Goal: Task Accomplishment & Management: Use online tool/utility

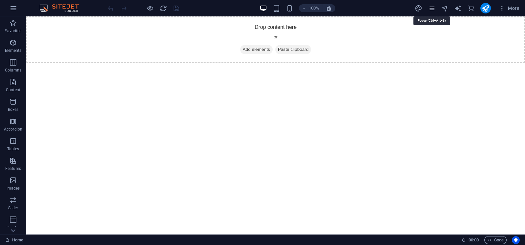
click at [428, 10] on icon "pages" at bounding box center [431, 9] width 8 height 8
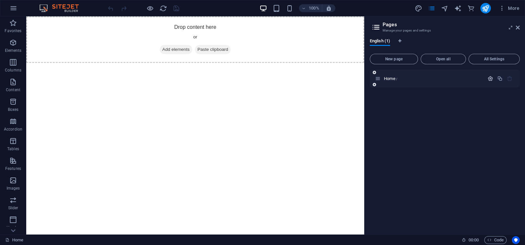
click at [489, 76] on icon "button" at bounding box center [490, 79] width 6 height 6
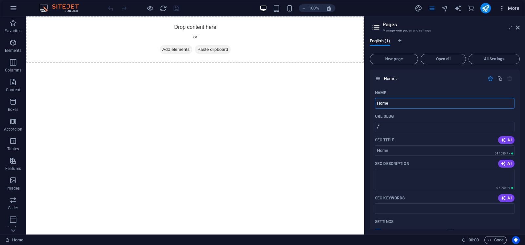
click at [502, 8] on icon "button" at bounding box center [501, 8] width 7 height 7
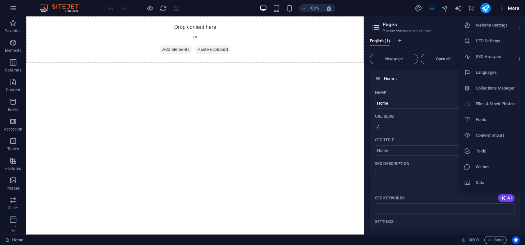
click at [481, 27] on h6 "Website Settings" at bounding box center [494, 25] width 39 height 8
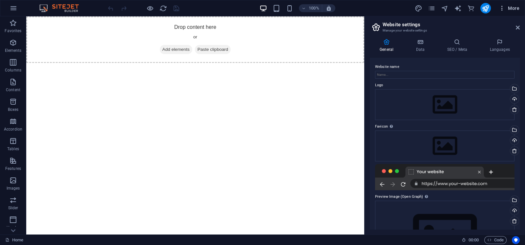
click at [503, 11] on button "More" at bounding box center [509, 8] width 26 height 10
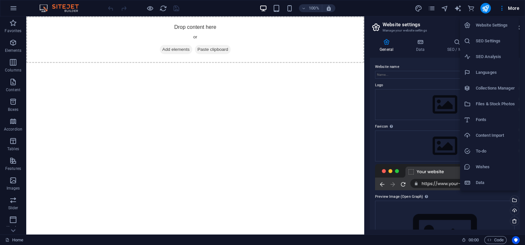
click at [420, 47] on div at bounding box center [262, 122] width 525 height 245
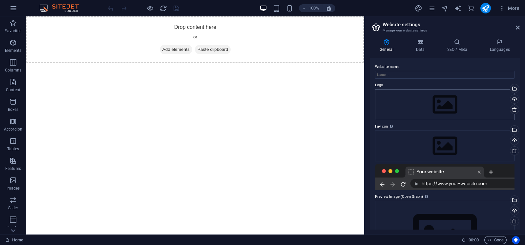
scroll to position [51, 0]
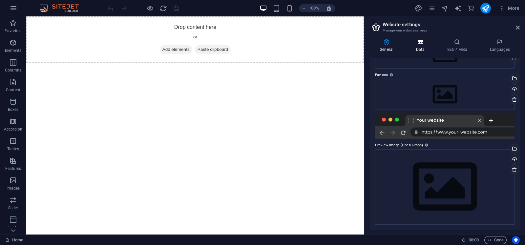
click at [424, 49] on h4 "Data" at bounding box center [421, 46] width 31 height 14
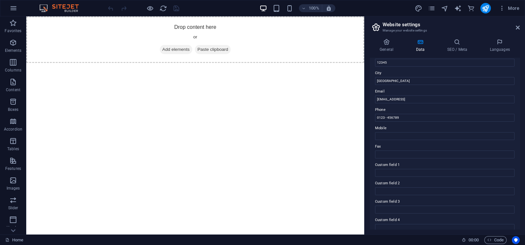
scroll to position [0, 0]
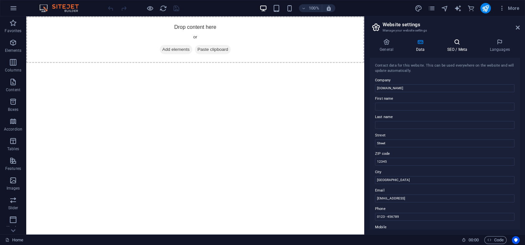
click at [459, 42] on icon at bounding box center [457, 42] width 40 height 7
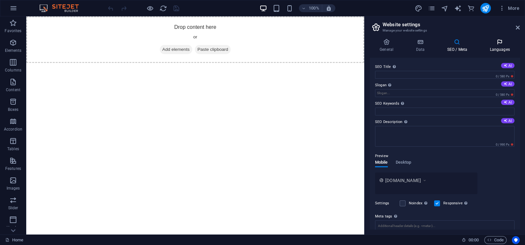
click at [498, 48] on h4 "Languages" at bounding box center [499, 46] width 40 height 14
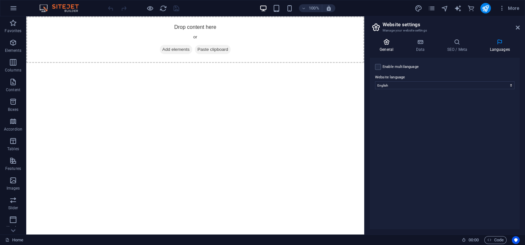
click at [389, 45] on icon at bounding box center [385, 42] width 33 height 7
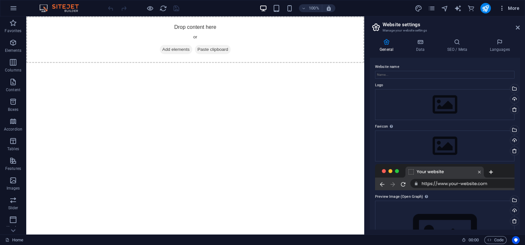
click at [500, 6] on icon "button" at bounding box center [501, 8] width 7 height 7
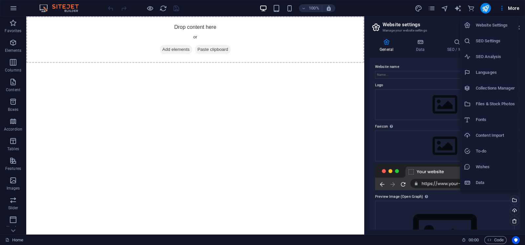
click at [490, 28] on h6 "Website Settings" at bounding box center [494, 25] width 39 height 8
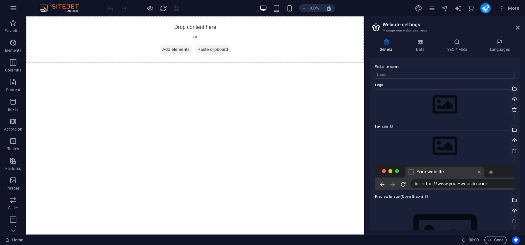
click at [433, 9] on icon "pages" at bounding box center [431, 9] width 8 height 8
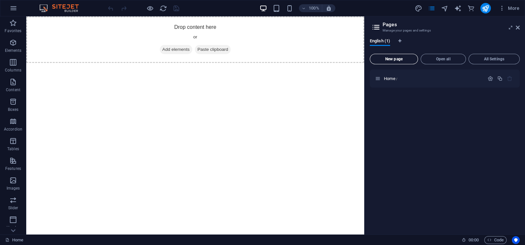
click at [401, 58] on span "New page" at bounding box center [393, 59] width 42 height 4
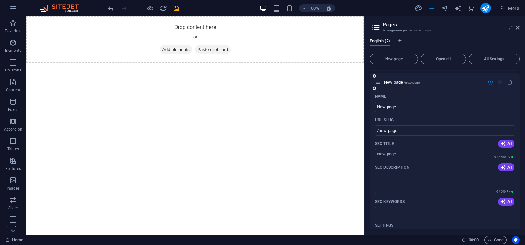
scroll to position [15, 0]
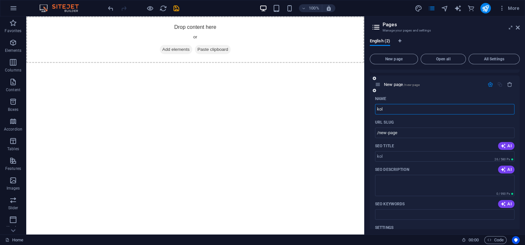
type input "kola"
type input "/kol"
type input "kola"
type input "/kola"
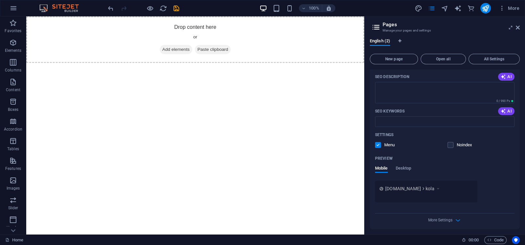
scroll to position [110, 0]
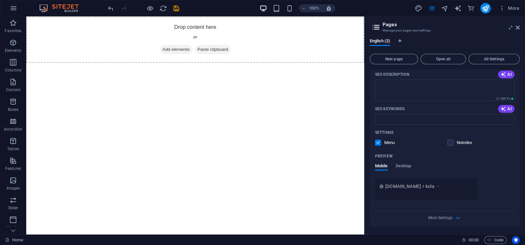
type input "kola"
click at [438, 221] on div "More Settings" at bounding box center [444, 216] width 139 height 10
click at [440, 219] on span "More Settings" at bounding box center [440, 217] width 24 height 5
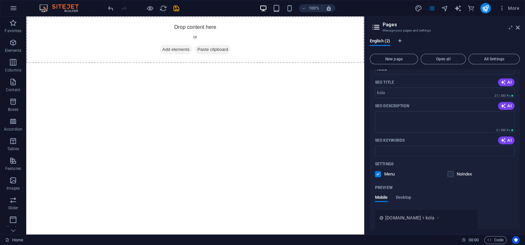
scroll to position [0, 0]
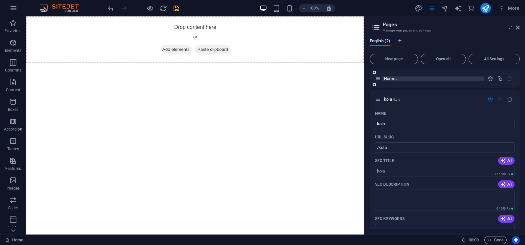
click at [390, 77] on span "Home /" at bounding box center [390, 78] width 13 height 5
click at [16, 6] on icon "button" at bounding box center [14, 8] width 8 height 8
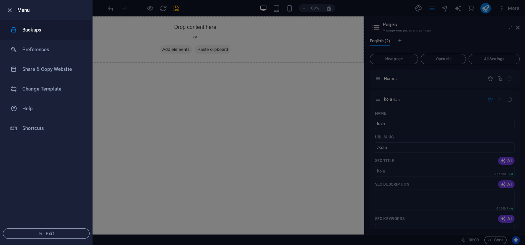
click at [46, 31] on h6 "Backups" at bounding box center [52, 30] width 61 height 8
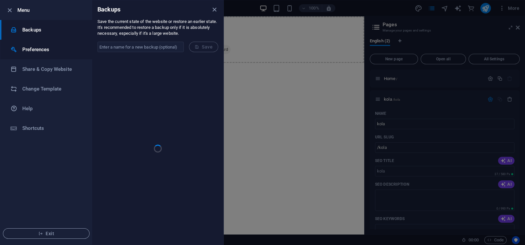
click at [37, 55] on li "Preferences" at bounding box center [46, 50] width 92 height 20
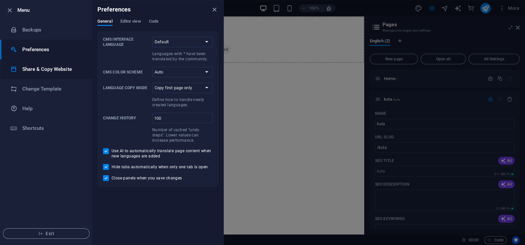
click at [55, 78] on li "Share & Copy Website" at bounding box center [46, 69] width 92 height 20
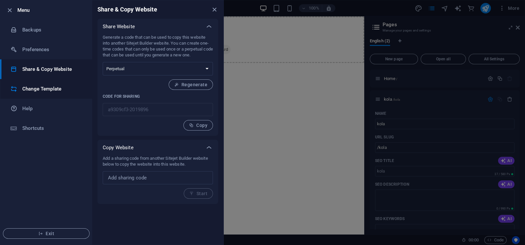
click at [59, 90] on h6 "Change Template" at bounding box center [52, 89] width 61 height 8
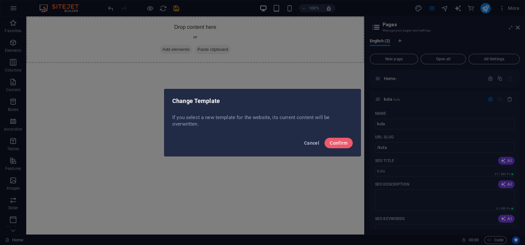
click at [310, 141] on span "Cancel" at bounding box center [311, 142] width 15 height 5
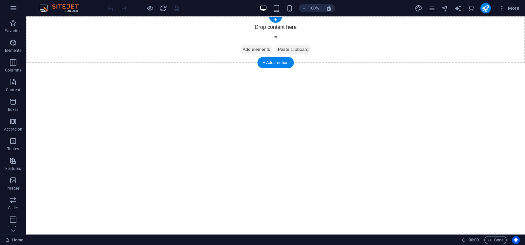
click at [261, 48] on span "Add elements" at bounding box center [256, 49] width 32 height 9
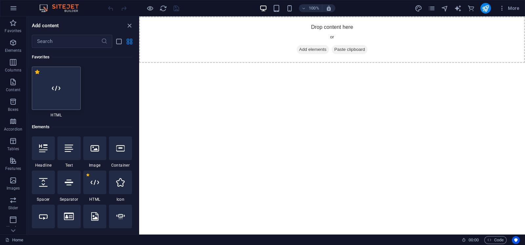
click at [45, 71] on div at bounding box center [56, 88] width 49 height 43
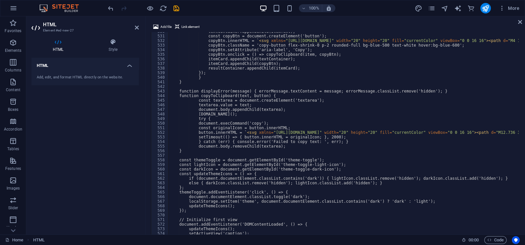
scroll to position [2431, 0]
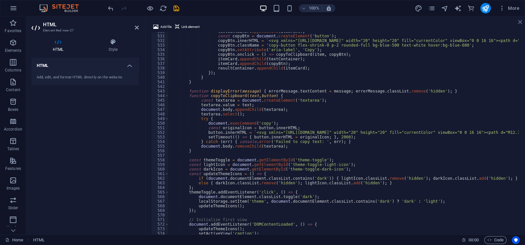
click at [519, 21] on icon at bounding box center [520, 21] width 4 height 5
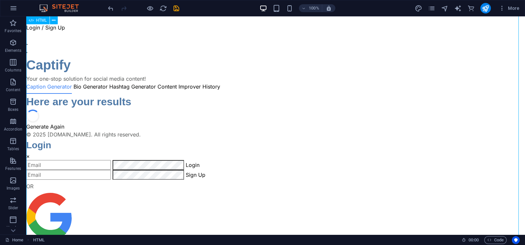
scroll to position [0, 0]
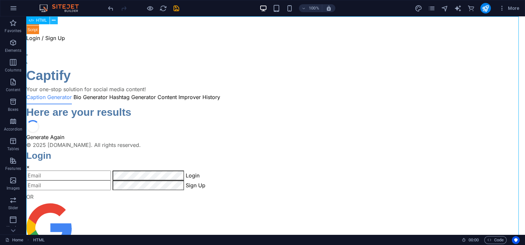
click at [54, 21] on icon at bounding box center [54, 20] width 4 height 7
click at [114, 8] on icon "undo" at bounding box center [111, 9] width 8 height 8
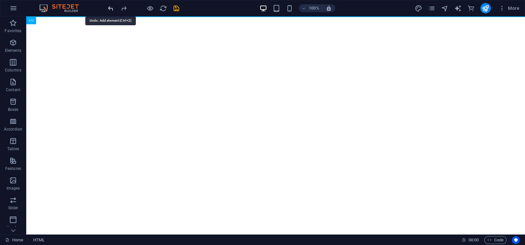
click at [113, 7] on icon "undo" at bounding box center [111, 9] width 8 height 8
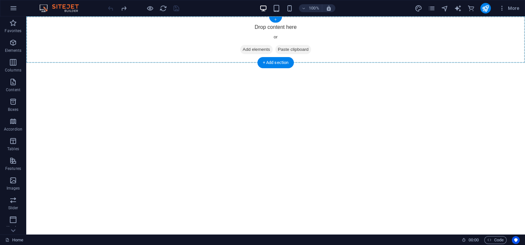
click at [272, 20] on div "+" at bounding box center [275, 20] width 13 height 6
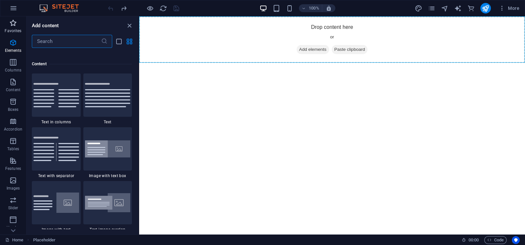
scroll to position [1147, 0]
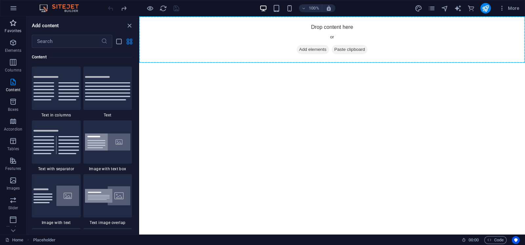
click at [18, 24] on span "Favorites" at bounding box center [13, 27] width 26 height 16
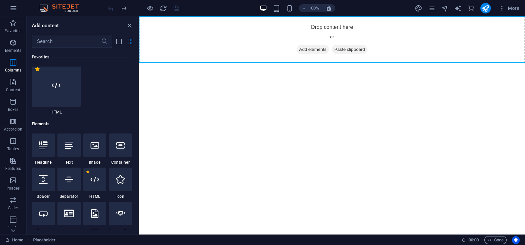
scroll to position [0, 0]
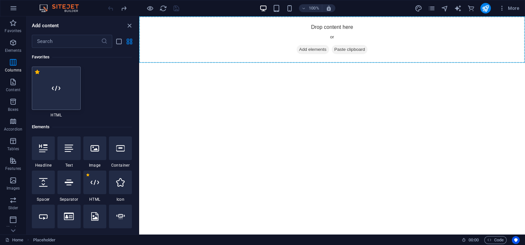
click at [44, 83] on div at bounding box center [56, 88] width 49 height 43
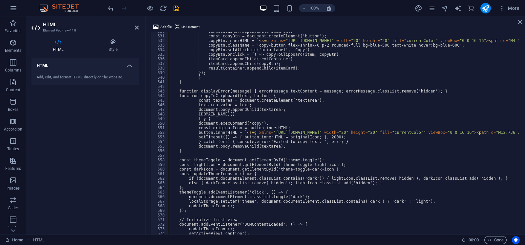
scroll to position [2431, 0]
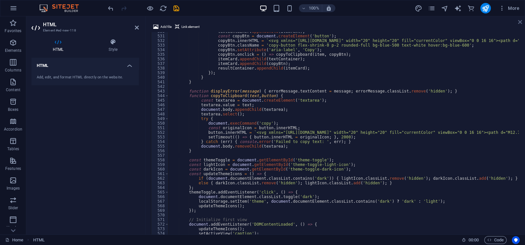
click at [519, 22] on icon at bounding box center [520, 21] width 4 height 5
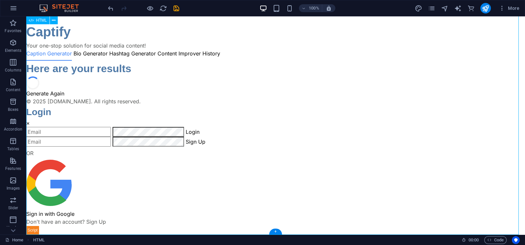
scroll to position [0, 0]
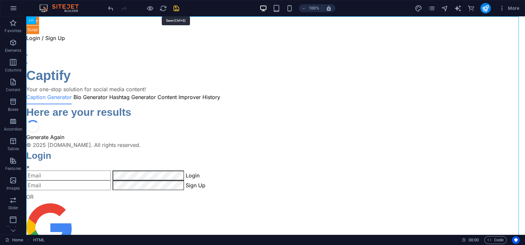
click at [176, 5] on icon "save" at bounding box center [176, 9] width 8 height 8
click at [233, 106] on div "Captify.app - AI Content Suite Login / Sign Up Captify Your one-stop solution f…" at bounding box center [275, 147] width 498 height 262
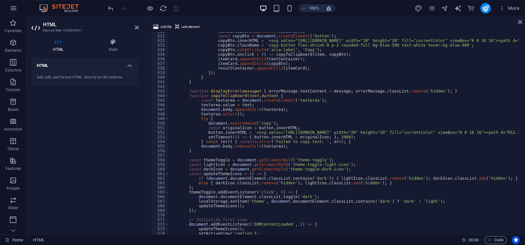
scroll to position [131, 0]
type textarea "document.body.appendChild(textarea);"
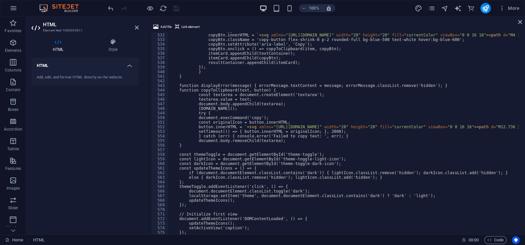
scroll to position [2436, 0]
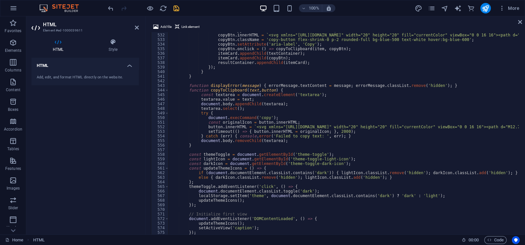
click at [197, 8] on div "100% More" at bounding box center [314, 8] width 415 height 10
click at [177, 9] on icon "save" at bounding box center [176, 9] width 8 height 8
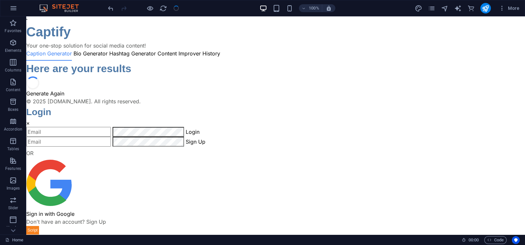
scroll to position [44, 0]
click at [488, 8] on icon "publish" at bounding box center [485, 9] width 8 height 8
